Goal: Task Accomplishment & Management: Use online tool/utility

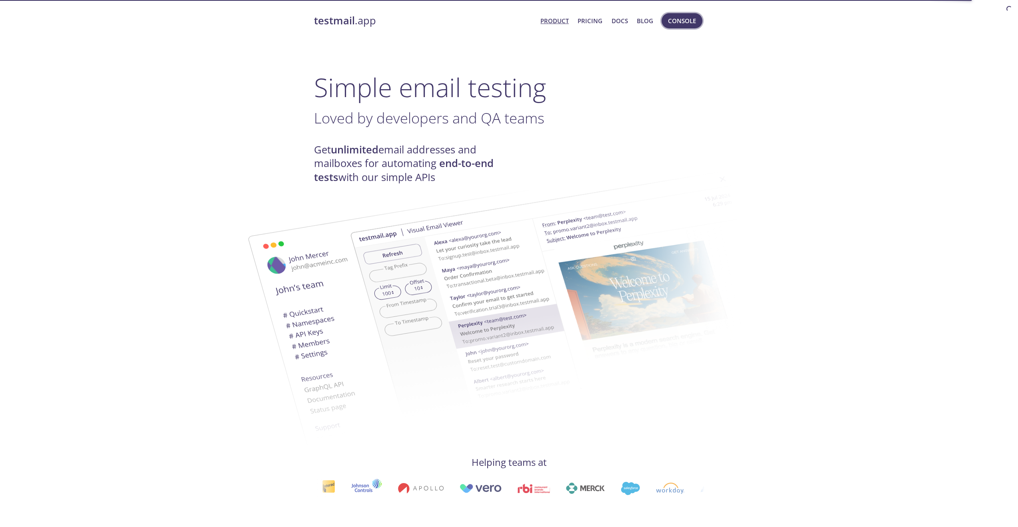
click at [679, 22] on span "Console" at bounding box center [682, 21] width 28 height 10
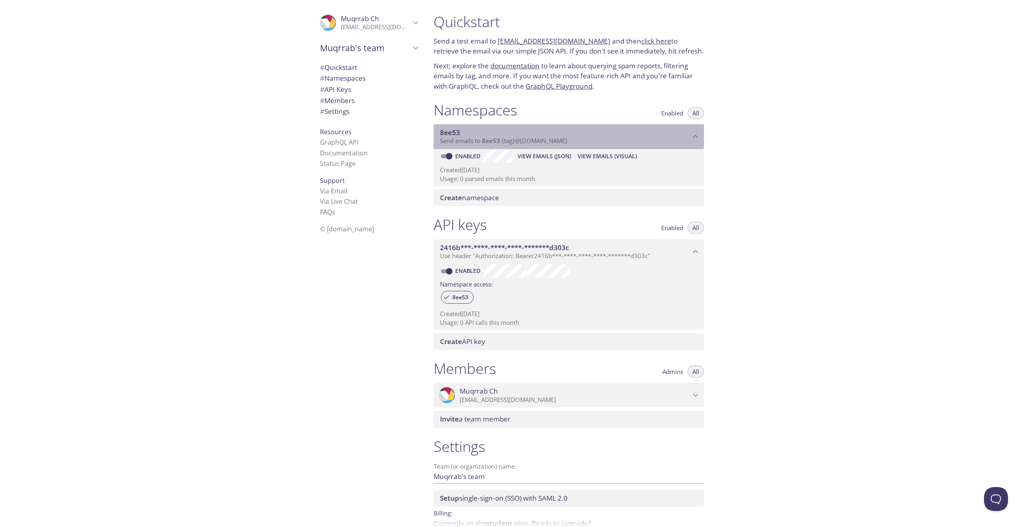
drag, startPoint x: 568, startPoint y: 142, endPoint x: 513, endPoint y: 144, distance: 54.8
click at [513, 144] on span "Send emails to 8ee53 . {tag} @[DOMAIN_NAME]" at bounding box center [503, 141] width 127 height 8
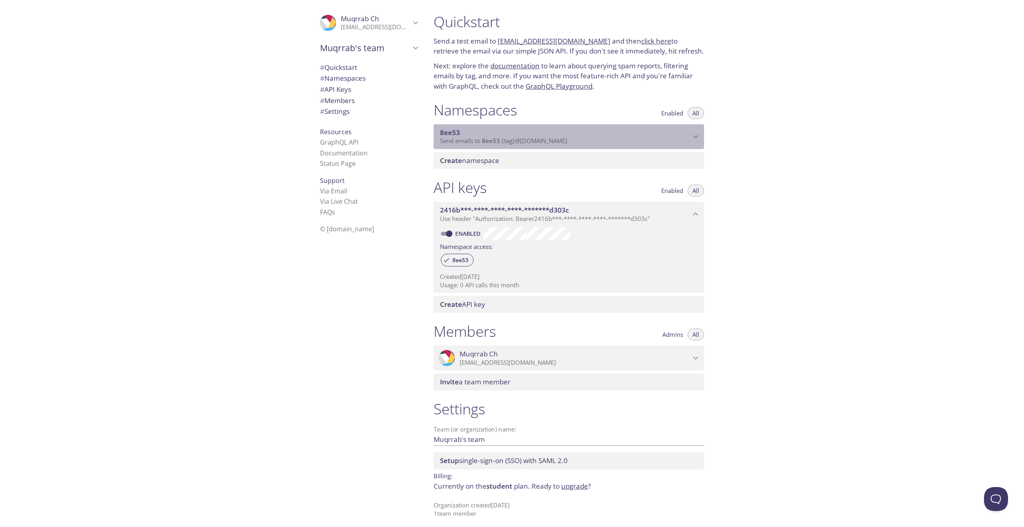
click at [513, 144] on span "Send emails to 8ee53 . {tag} @[DOMAIN_NAME]" at bounding box center [503, 141] width 127 height 8
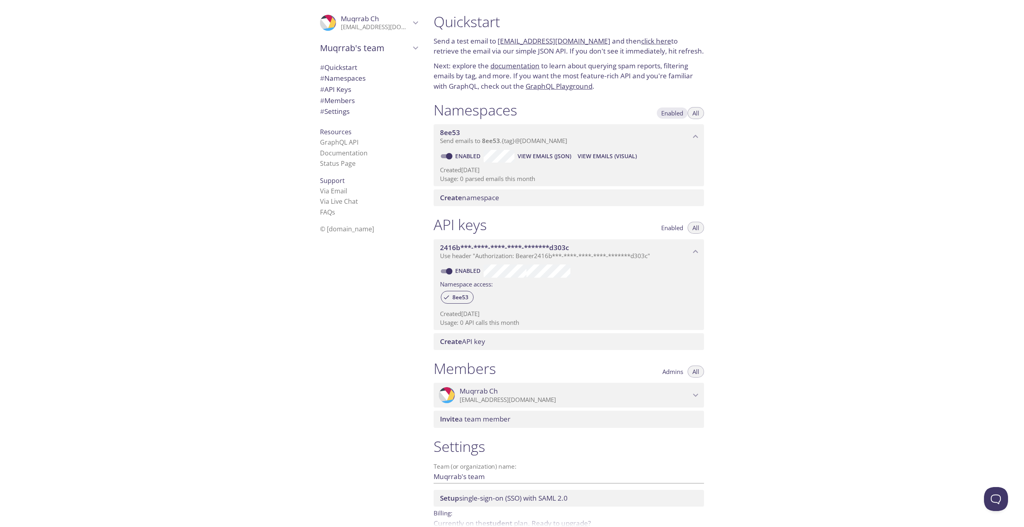
click at [675, 117] on button "Enabled" at bounding box center [672, 113] width 32 height 12
click at [691, 116] on button "All" at bounding box center [695, 113] width 16 height 12
click at [643, 43] on link "click here" at bounding box center [656, 40] width 30 height 9
click at [547, 38] on link "[EMAIL_ADDRESS][DOMAIN_NAME]" at bounding box center [553, 40] width 113 height 9
drag, startPoint x: 497, startPoint y: 41, endPoint x: 568, endPoint y: 44, distance: 70.9
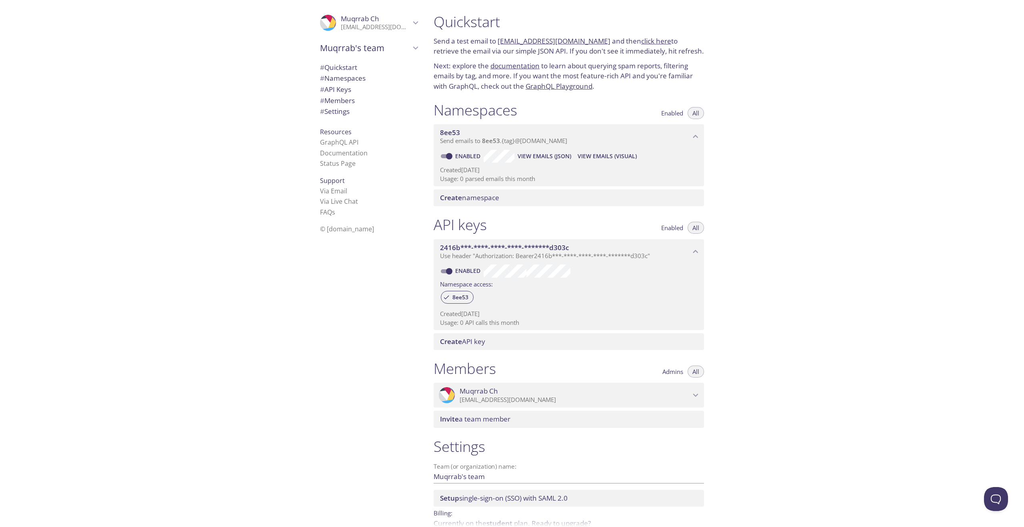
click at [562, 42] on link "[EMAIL_ADDRESS][DOMAIN_NAME]" at bounding box center [553, 40] width 113 height 9
drag, startPoint x: 598, startPoint y: 42, endPoint x: 499, endPoint y: 43, distance: 99.6
click at [499, 43] on p "Send a test email to [EMAIL_ADDRESS][DOMAIN_NAME] and then click here to retrie…" at bounding box center [568, 46] width 270 height 20
copy p "[EMAIL_ADDRESS][DOMAIN_NAME]"
click at [773, 121] on div "Quickstart Send a test email to [EMAIL_ADDRESS][DOMAIN_NAME] and then click her…" at bounding box center [725, 263] width 597 height 527
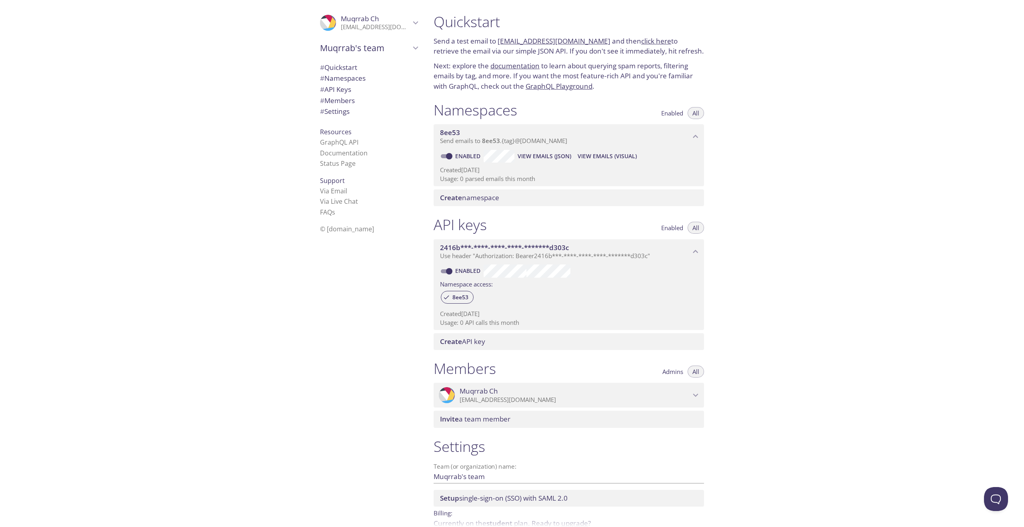
click at [650, 44] on link "click here" at bounding box center [656, 40] width 30 height 9
